Goal: Communication & Community: Answer question/provide support

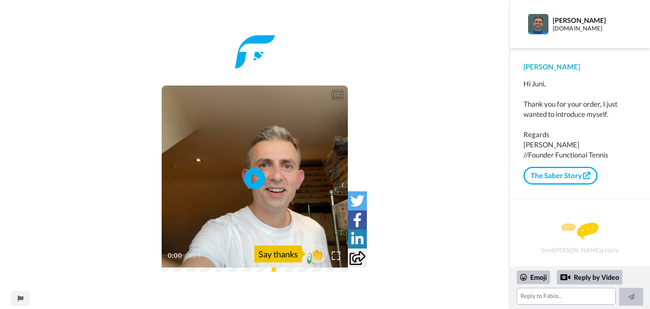
click at [266, 178] on video at bounding box center [255, 178] width 186 height 186
click at [313, 253] on span "👏" at bounding box center [317, 253] width 27 height 17
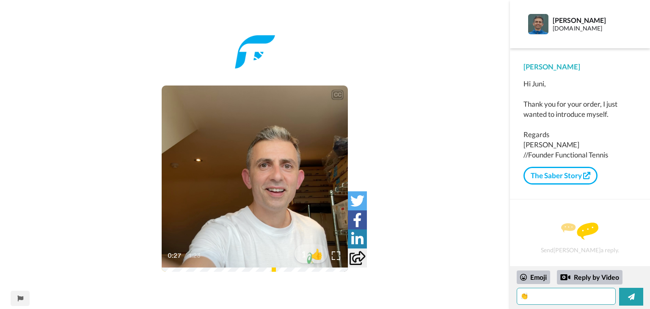
click at [556, 297] on textarea "👏" at bounding box center [565, 296] width 99 height 17
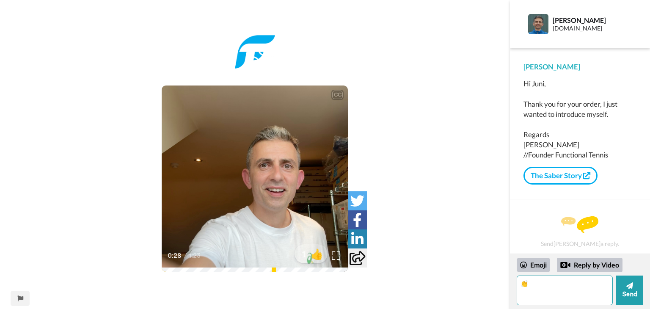
type textarea "👏"
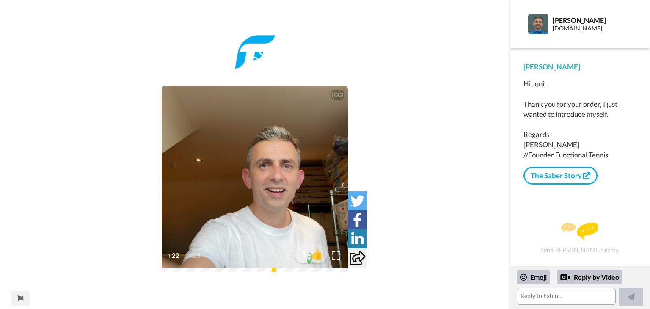
click at [296, 191] on video at bounding box center [255, 178] width 186 height 186
click at [544, 301] on textarea at bounding box center [565, 296] width 99 height 17
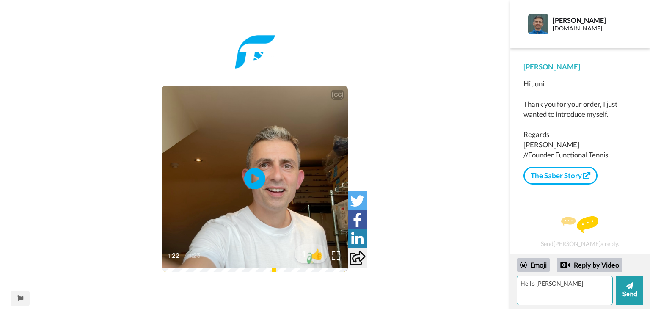
click at [543, 281] on textarea "Hello [PERSON_NAME]" at bounding box center [564, 290] width 96 height 30
click at [570, 286] on textarea "Hello [PERSON_NAME]" at bounding box center [564, 290] width 96 height 30
click at [534, 302] on textarea "Hello [PERSON_NAME]! I wanted to let you know that I found the Saber racket thr…" at bounding box center [564, 290] width 96 height 30
click at [568, 295] on textarea "Hello [PERSON_NAME]! I wanted to let you know that I found the Saber racket thr…" at bounding box center [564, 290] width 96 height 30
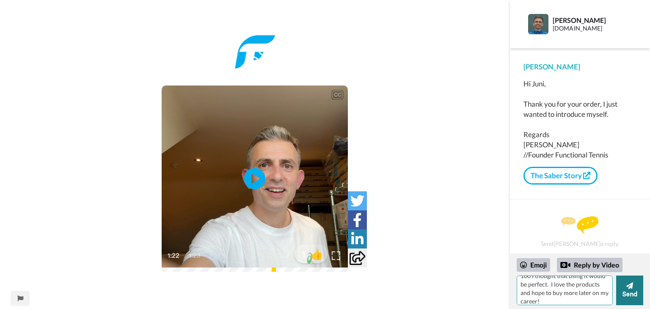
type textarea "Hello [PERSON_NAME]! I wanted to let you know that I found the Saber racket thr…"
click at [628, 285] on icon at bounding box center [629, 285] width 7 height 8
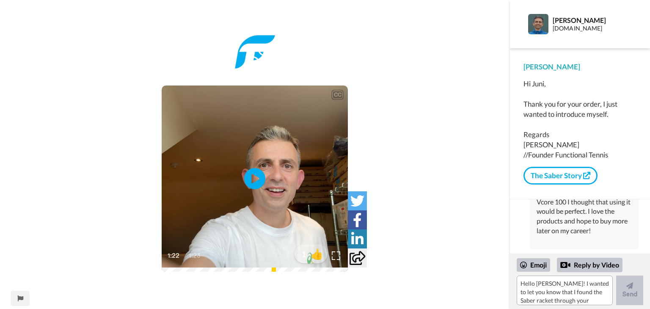
scroll to position [0, 0]
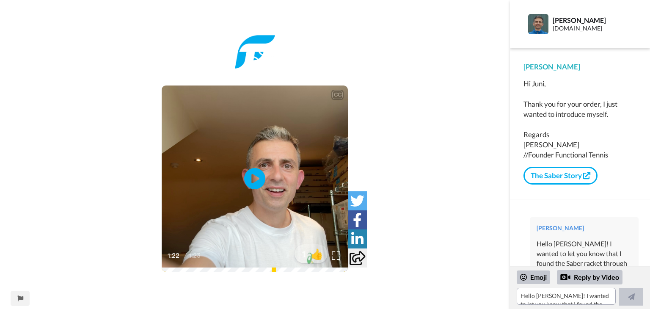
click at [562, 21] on div "[PERSON_NAME]" at bounding box center [589, 20] width 74 height 8
copy div "[PERSON_NAME]"
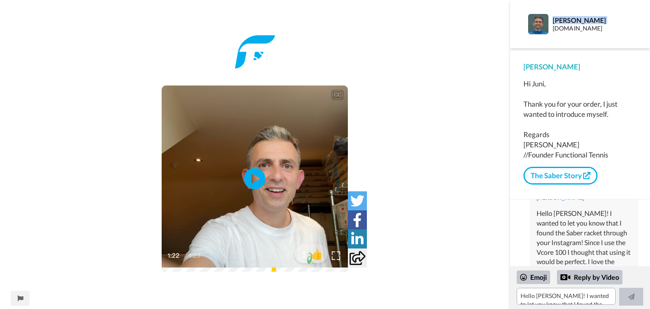
scroll to position [31, 0]
